Goal: Information Seeking & Learning: Learn about a topic

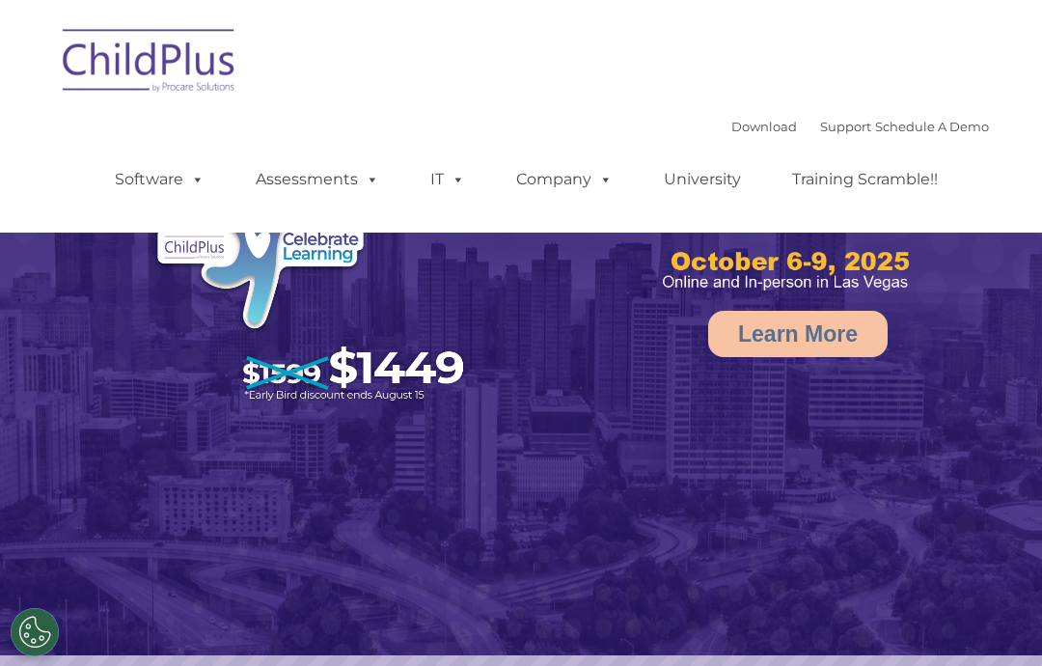
select select "MEDIUM"
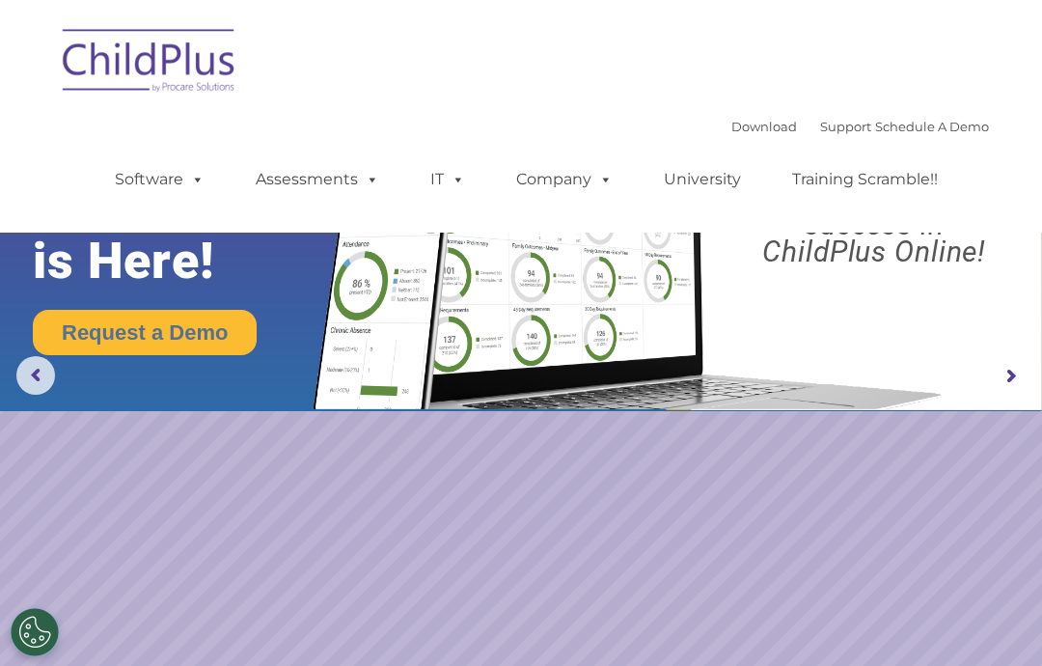
click at [169, 62] on img at bounding box center [149, 63] width 193 height 96
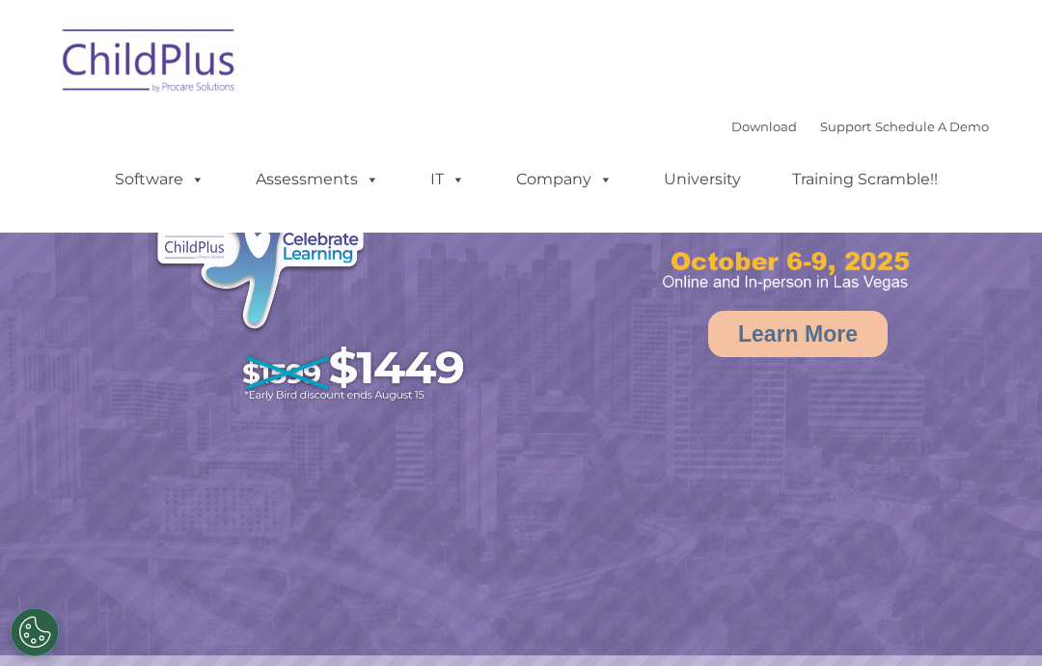
select select "MEDIUM"
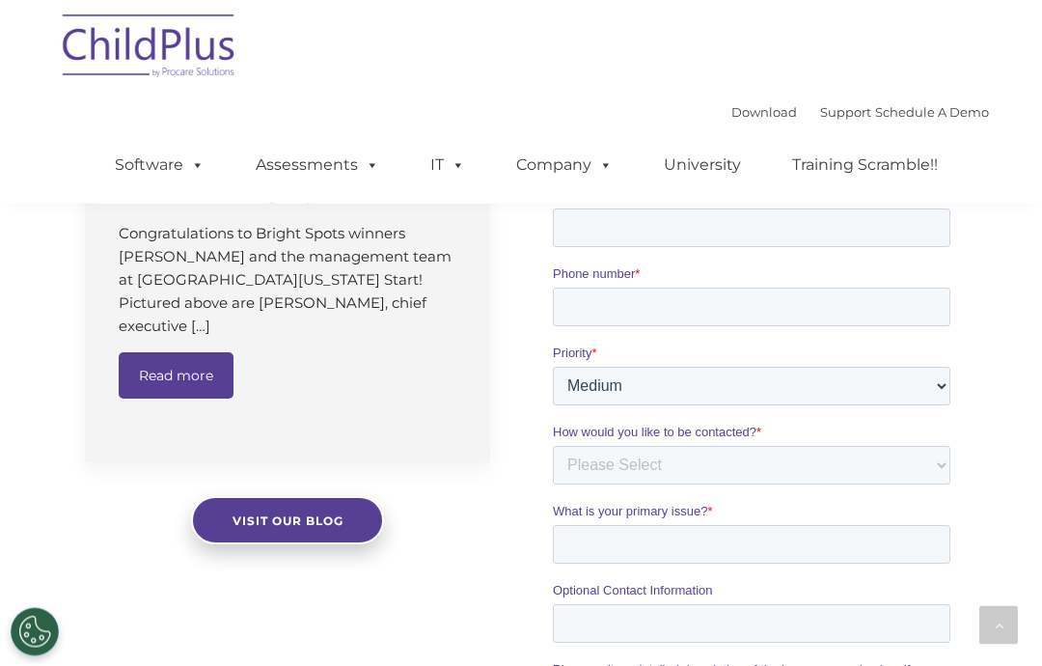
scroll to position [1558, 0]
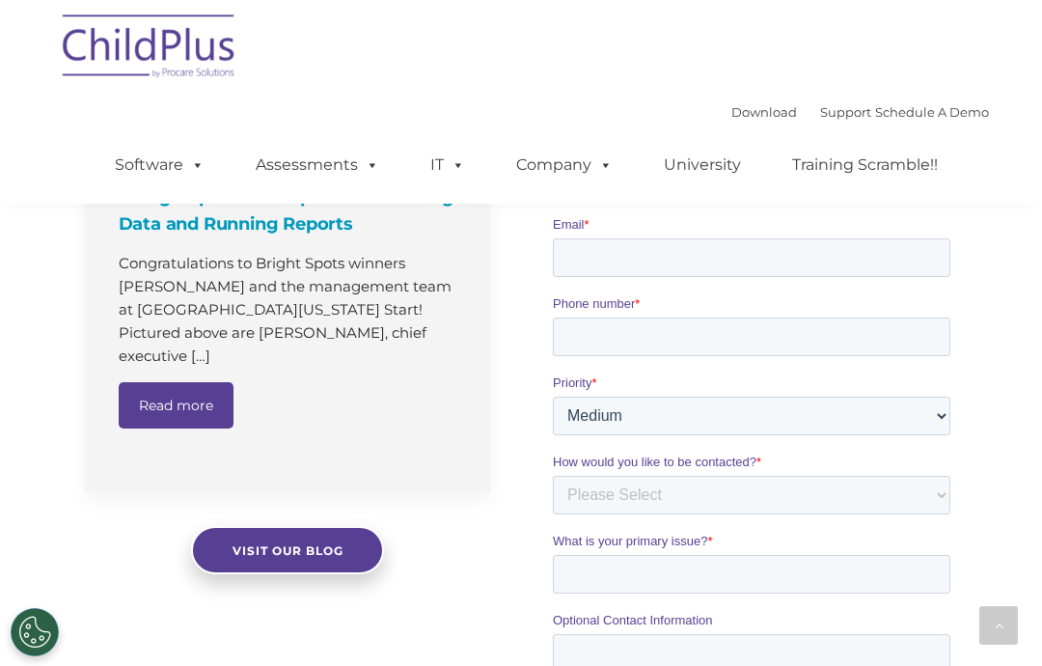
click at [200, 47] on img at bounding box center [149, 49] width 193 height 96
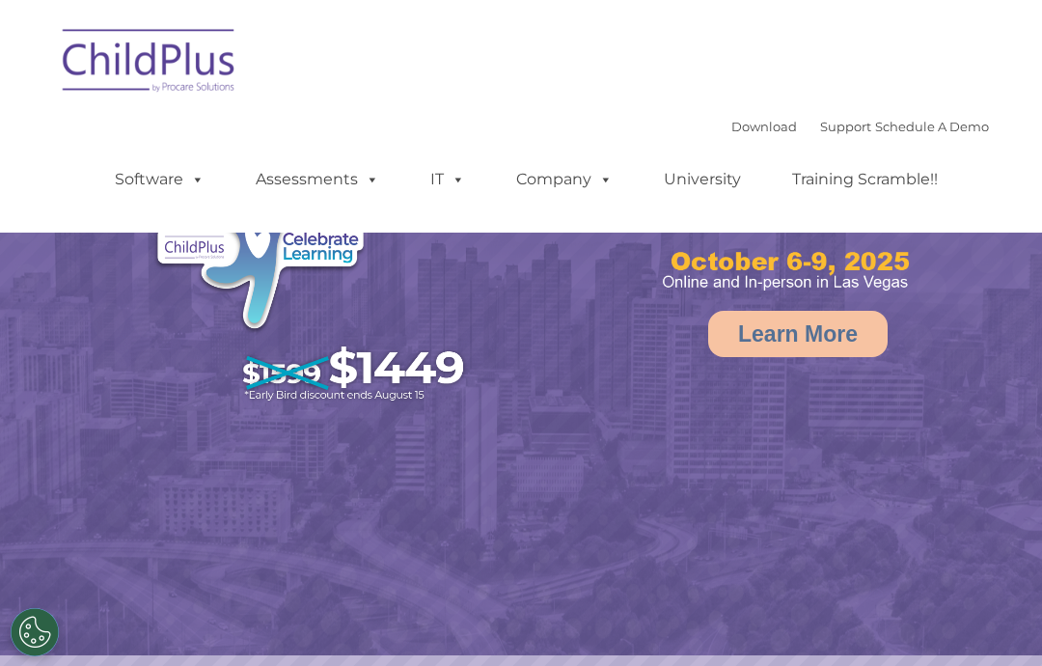
select select "MEDIUM"
click at [193, 188] on span at bounding box center [193, 179] width 21 height 18
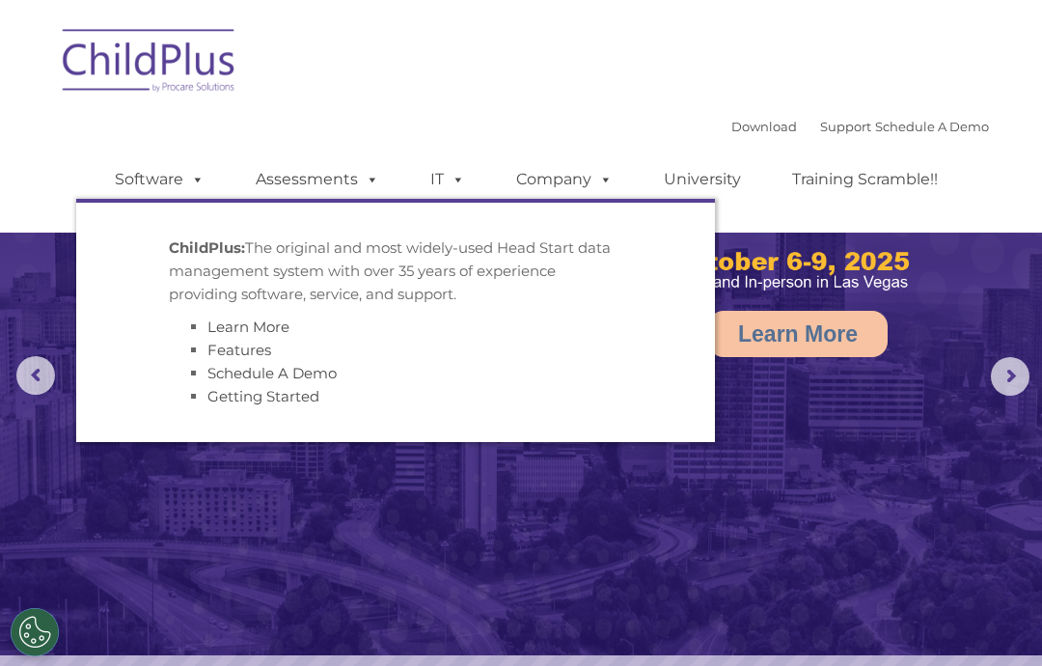
click at [305, 172] on link "Assessments" at bounding box center [317, 179] width 162 height 39
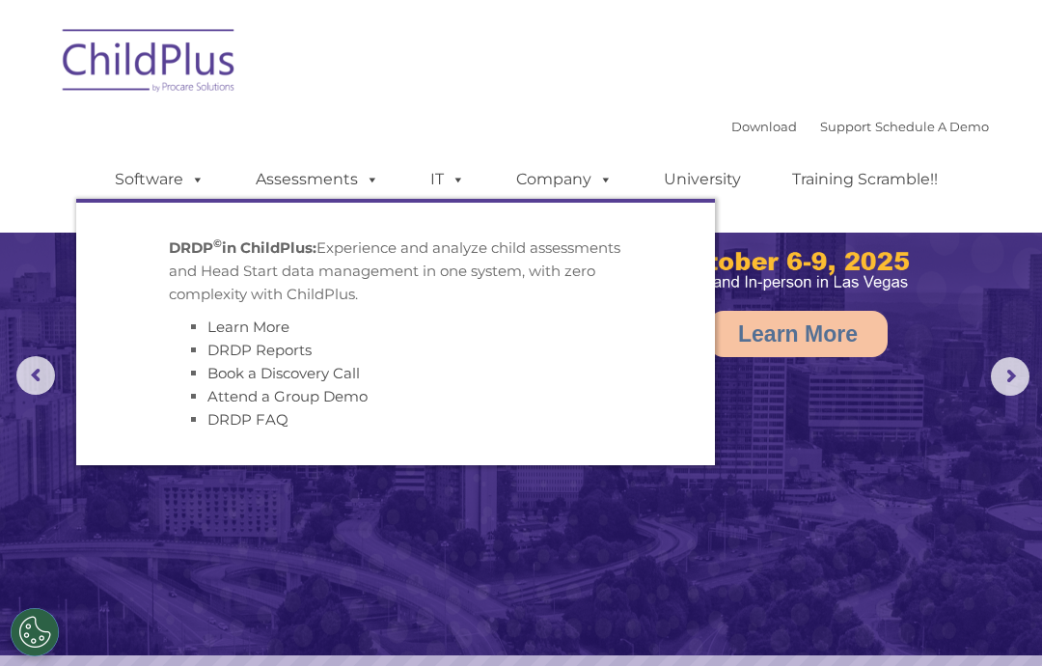
click at [288, 342] on link "DRDP Reports" at bounding box center [259, 350] width 104 height 18
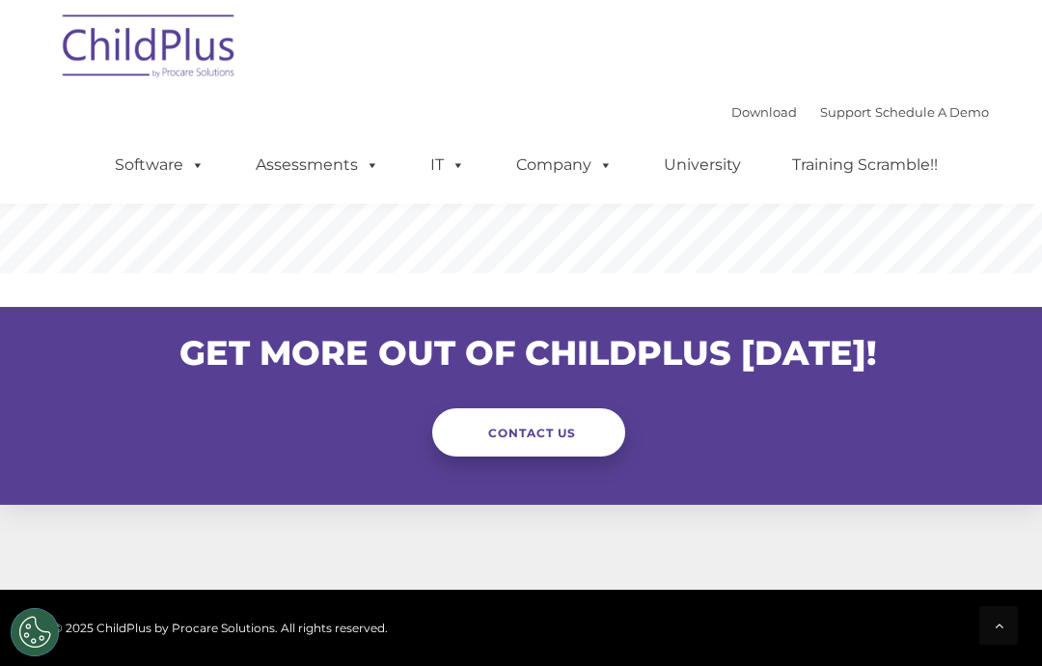
scroll to position [1617, 0]
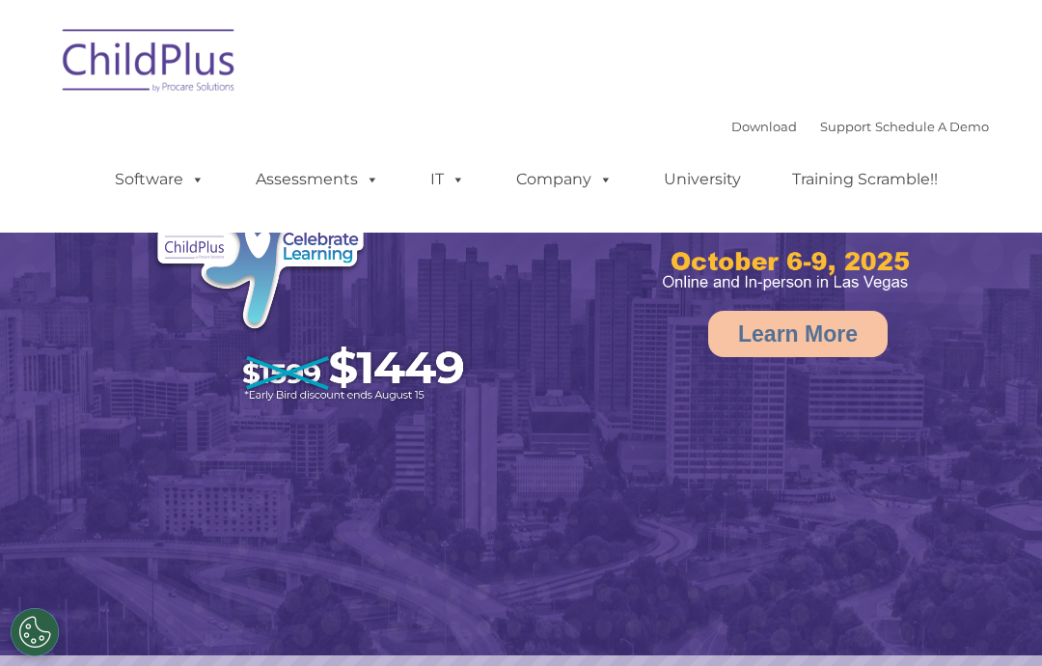
select select "MEDIUM"
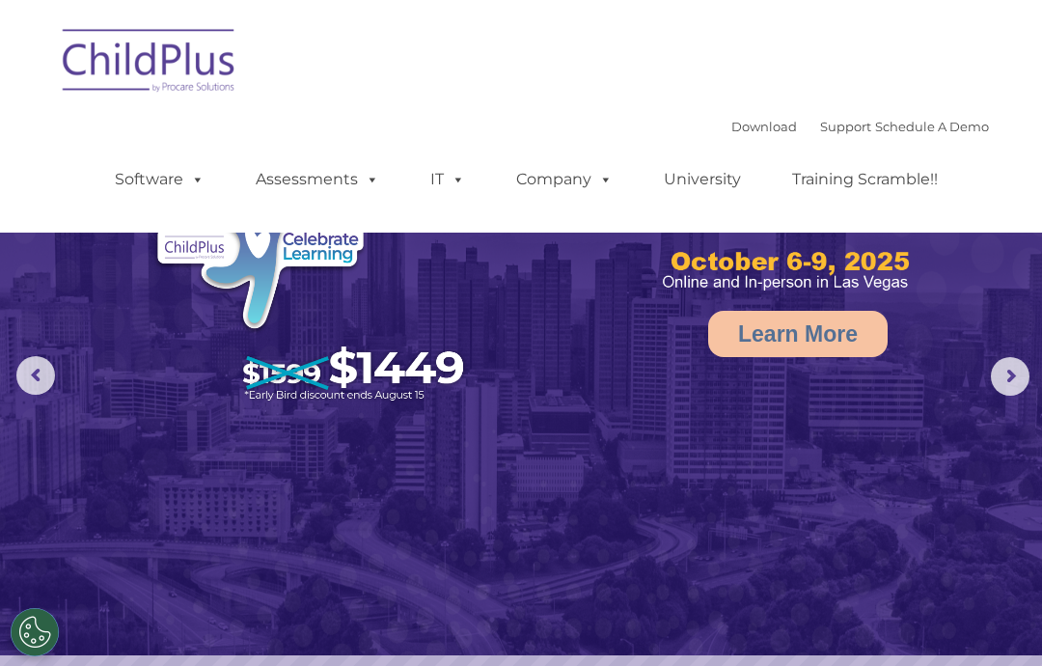
click at [916, 112] on div "Download Support | Schedule A Demo " at bounding box center [860, 126] width 258 height 29
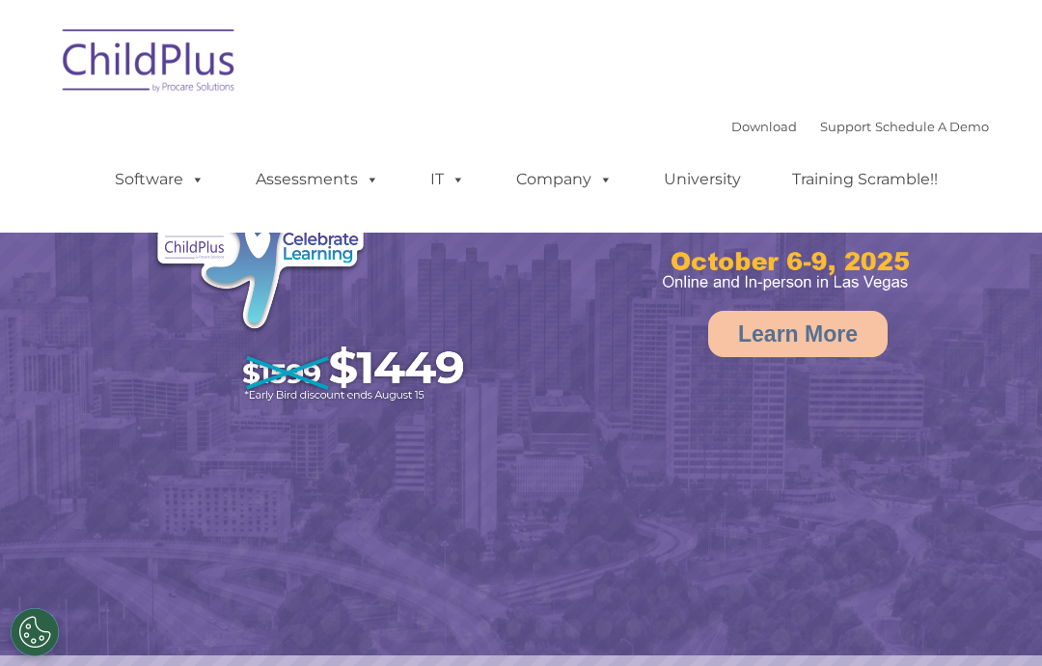
select select "MEDIUM"
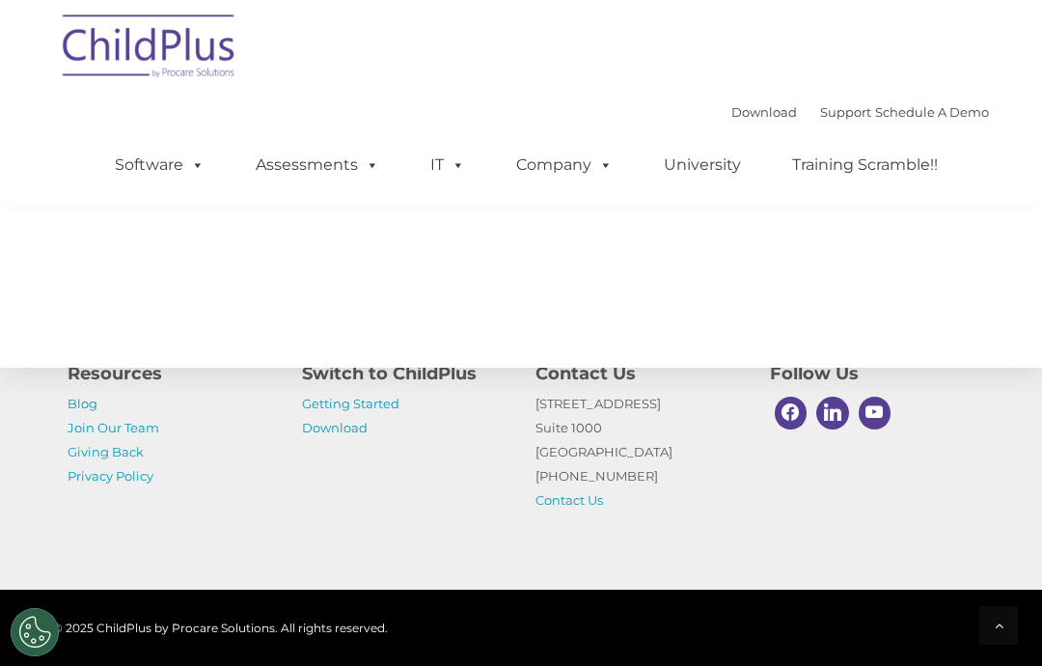
scroll to position [2407, 0]
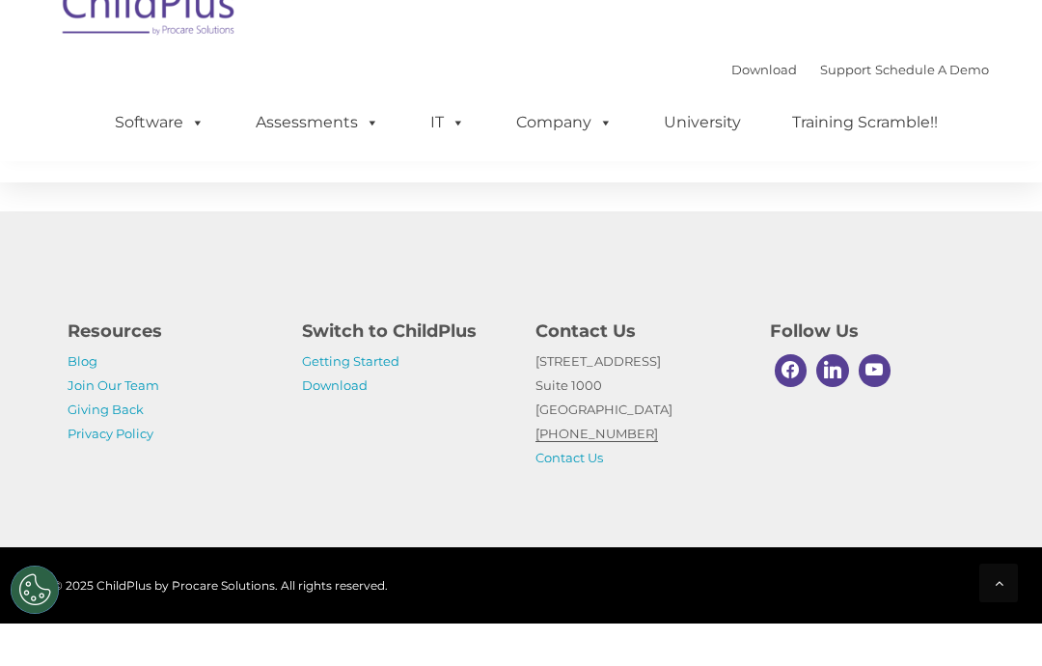
click at [76, 420] on link "Join Our Team" at bounding box center [114, 427] width 92 height 15
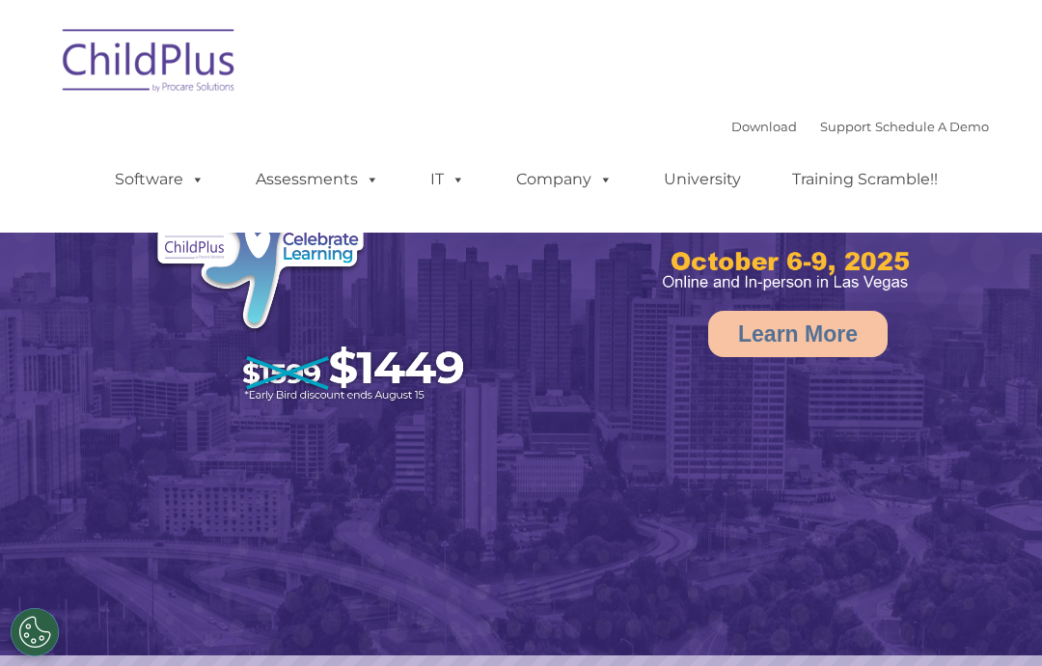
select select "MEDIUM"
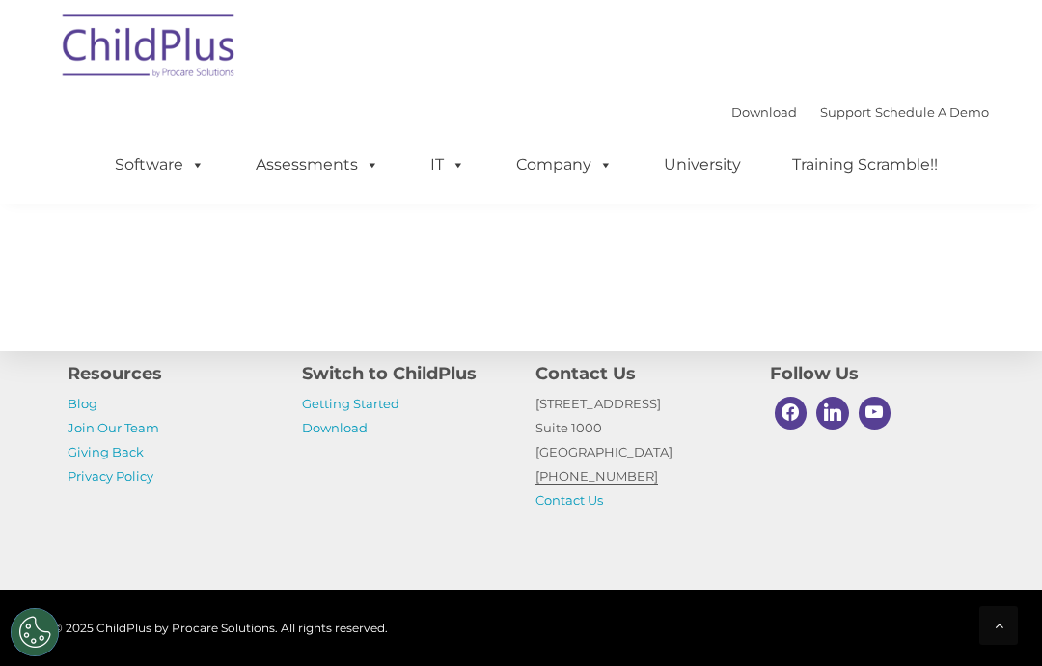
scroll to position [2373, 0]
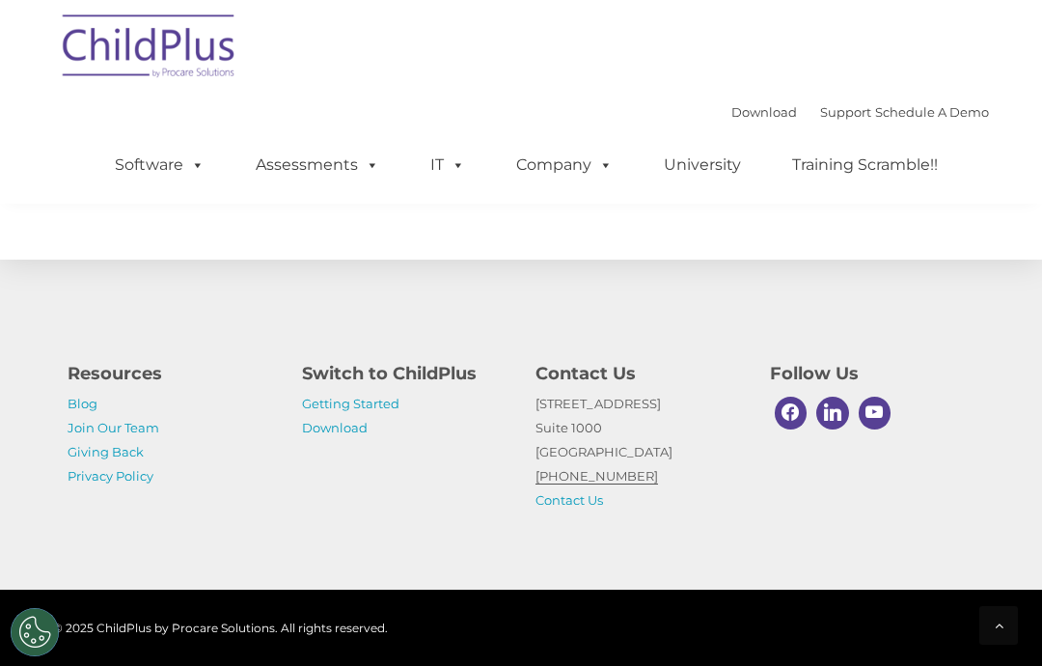
click at [324, 411] on link "Getting Started" at bounding box center [350, 403] width 97 height 15
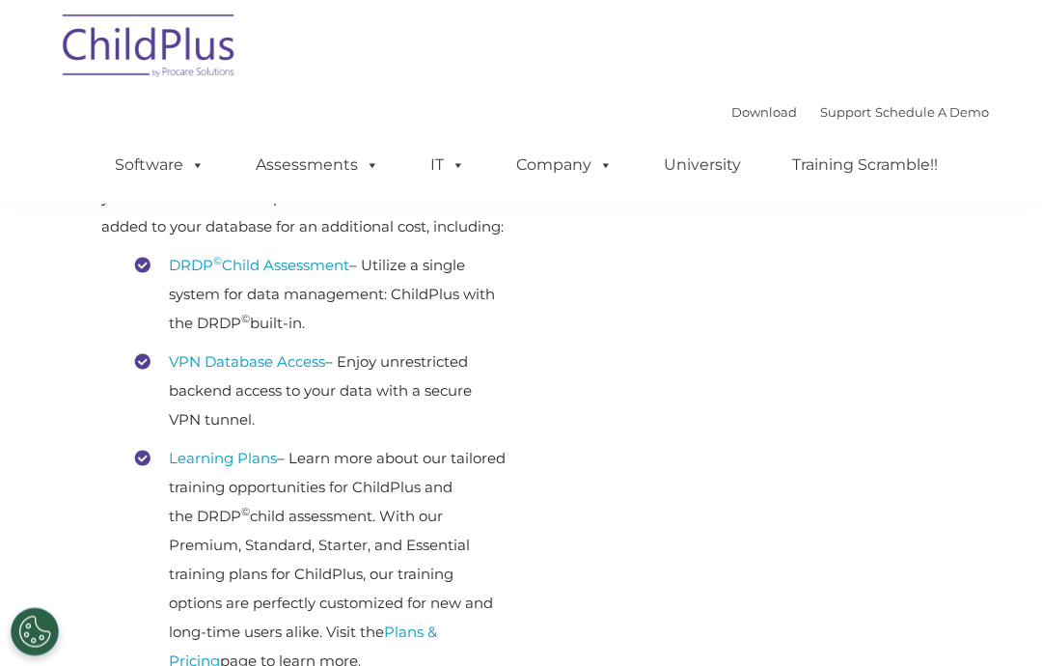
scroll to position [458, 0]
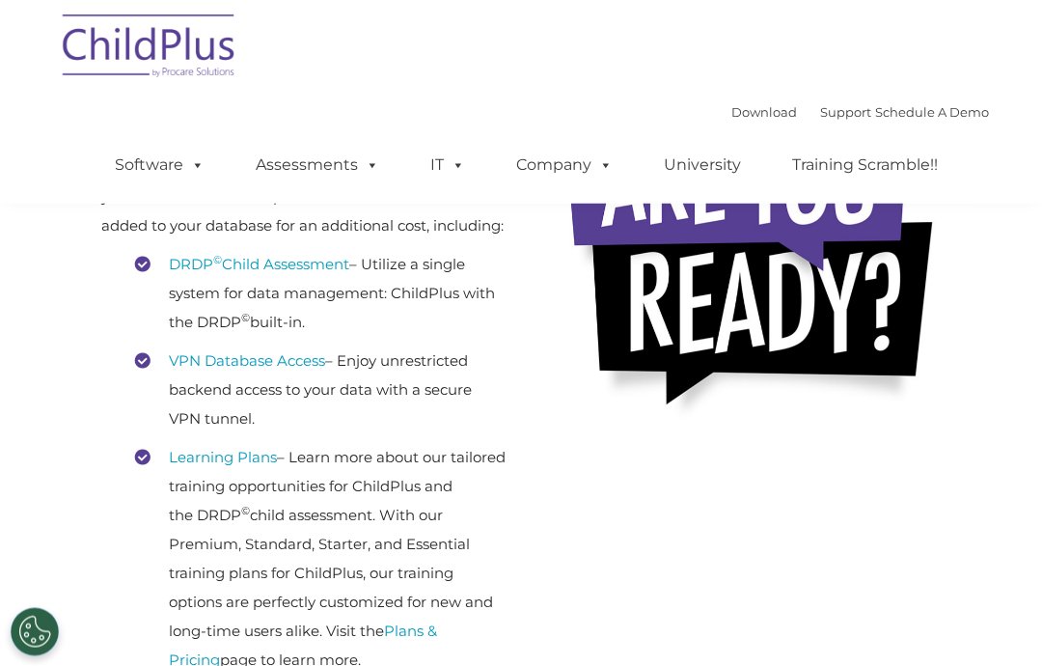
click at [166, 288] on li "DRDP © Child Assessment – Utilize a single system for data management: ChildPlu…" at bounding box center [320, 294] width 371 height 87
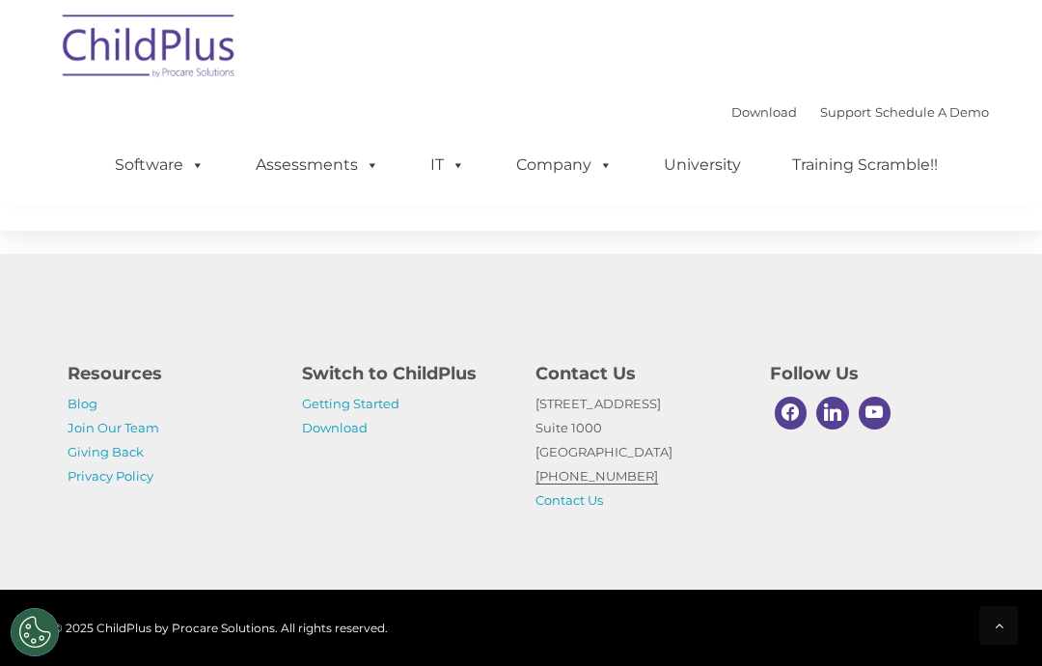
scroll to position [3464, 0]
click at [308, 435] on link "Download" at bounding box center [335, 427] width 66 height 15
click at [316, 428] on link "Download" at bounding box center [335, 427] width 66 height 15
